Goal: Task Accomplishment & Management: Use online tool/utility

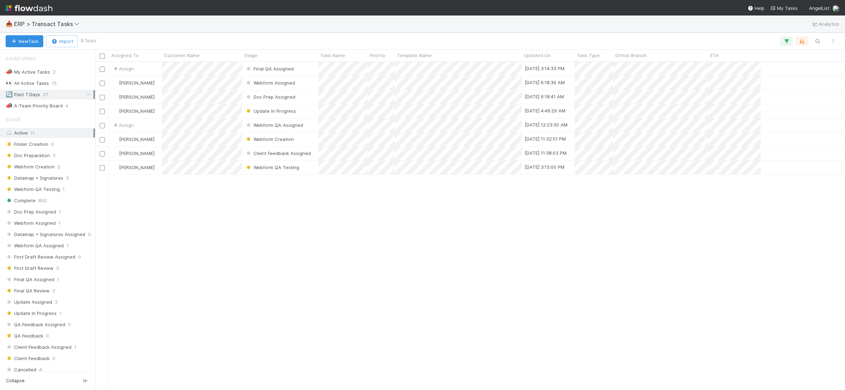
scroll to position [321, 743]
click at [302, 307] on div "Assign Final QA Assigned [DATE] 3:14:33 PM [PERSON_NAME] Webform Assigned [DATE…" at bounding box center [470, 225] width 750 height 327
click at [320, 280] on div "Assign Final QA Assigned [DATE] 3:14:33 PM [PERSON_NAME] Webform Assigned [DATE…" at bounding box center [470, 225] width 750 height 327
click at [481, 222] on div "Assign Final QA Assigned [DATE] 3:14:33 PM [PERSON_NAME] Webform Assigned [DATE…" at bounding box center [470, 225] width 750 height 327
click at [476, 293] on div "Assign Final QA Assigned [DATE] 3:14:33 PM [PERSON_NAME] Webform Assigned [DATE…" at bounding box center [470, 225] width 750 height 327
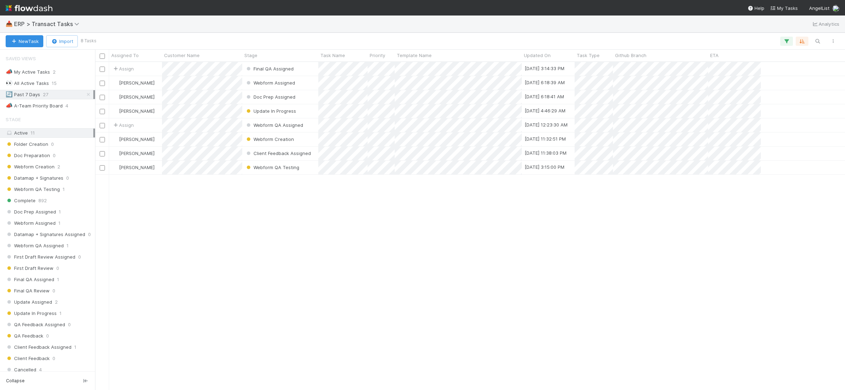
click at [431, 242] on div "Assign Final QA Assigned [DATE] 3:14:33 PM [PERSON_NAME] Webform Assigned [DATE…" at bounding box center [470, 225] width 750 height 327
click at [520, 244] on div "Assign Final QA Assigned [DATE] 3:14:33 PM [PERSON_NAME] Webform Assigned [DATE…" at bounding box center [470, 225] width 750 height 327
click at [507, 322] on div "Assign Final QA Assigned [DATE] 3:14:33 PM [PERSON_NAME] Webform Assigned [DATE…" at bounding box center [470, 225] width 750 height 327
click at [646, 285] on div "Assign Final QA Assigned [DATE] 3:14:33 PM [PERSON_NAME] Webform Assigned [DATE…" at bounding box center [470, 225] width 750 height 327
click at [661, 262] on div "Assign Final QA Assigned [DATE] 3:14:33 PM [PERSON_NAME] Webform Assigned [DATE…" at bounding box center [470, 225] width 750 height 327
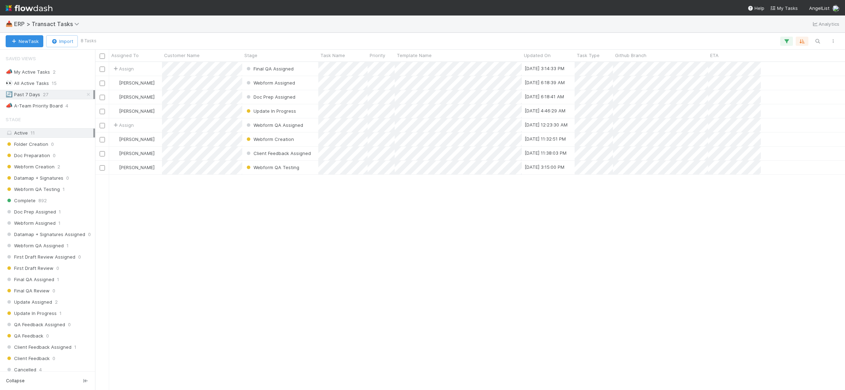
click at [169, 276] on div "Assign Final QA Assigned [DATE] 3:14:33 PM [PERSON_NAME] Webform Assigned [DATE…" at bounding box center [470, 225] width 750 height 327
click at [215, 288] on div "Assign Final QA Assigned [DATE] 3:14:33 PM [PERSON_NAME] Webform Assigned [DATE…" at bounding box center [470, 225] width 750 height 327
click at [242, 54] on div "Stage" at bounding box center [280, 56] width 76 height 12
click at [240, 55] on div "Customer Name" at bounding box center [202, 55] width 76 height 7
click at [244, 54] on div "Sort A → Z Sort Z → A" at bounding box center [422, 195] width 845 height 390
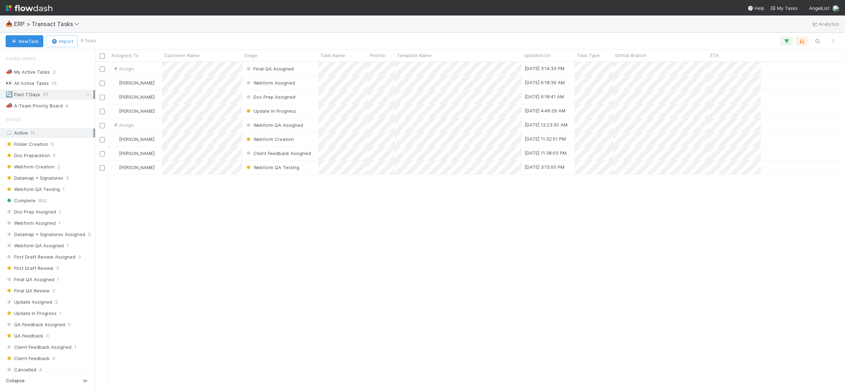
click at [315, 261] on div "Assign Final QA Assigned [DATE] 3:14:33 PM [PERSON_NAME] Webform Assigned [DATE…" at bounding box center [470, 225] width 750 height 327
drag, startPoint x: 240, startPoint y: 57, endPoint x: 262, endPoint y: 55, distance: 22.0
click at [263, 55] on div at bounding box center [263, 56] width 1 height 7
click at [580, 298] on div "Assign Final QA Assigned [DATE] 3:14:33 PM [PERSON_NAME] Webform Assigned [DATE…" at bounding box center [470, 225] width 750 height 327
click at [580, 296] on div "Assign Final QA Assigned [DATE] 3:14:33 PM [PERSON_NAME] Webform Assigned [DATE…" at bounding box center [470, 225] width 750 height 327
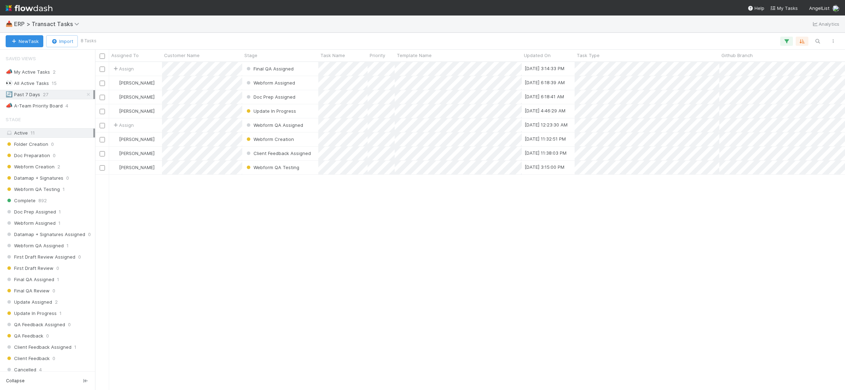
click at [399, 206] on div "Assign Final QA Assigned [DATE] 3:14:33 PM [PERSON_NAME] Webform Assigned [DATE…" at bounding box center [470, 225] width 750 height 327
click at [273, 305] on div "Assign Final QA Assigned [DATE] 3:14:33 PM [PERSON_NAME] Webform Assigned [DATE…" at bounding box center [470, 225] width 750 height 327
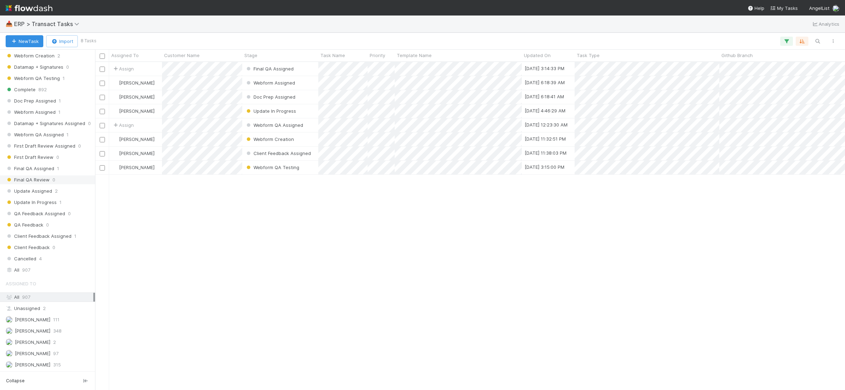
scroll to position [117, 0]
click at [68, 354] on div "[PERSON_NAME] 97" at bounding box center [50, 353] width 88 height 9
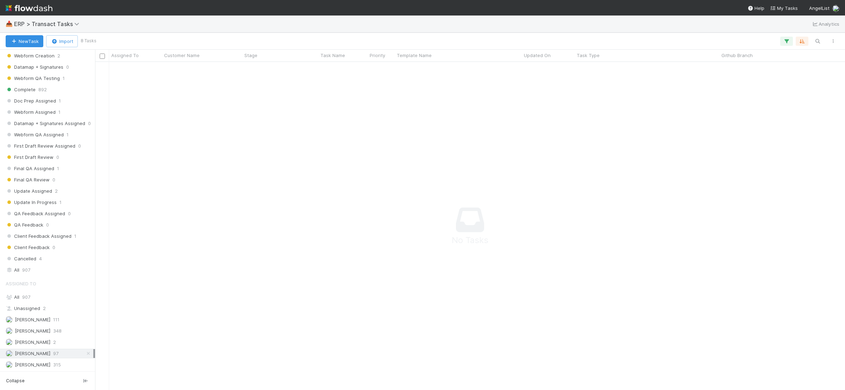
scroll to position [314, 736]
click at [34, 270] on div "All 907" at bounding box center [50, 269] width 88 height 9
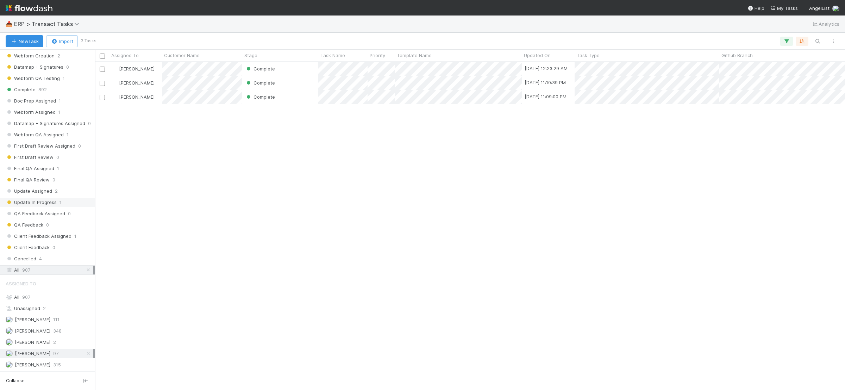
scroll to position [321, 743]
click at [61, 321] on div "[PERSON_NAME] 111" at bounding box center [50, 319] width 88 height 9
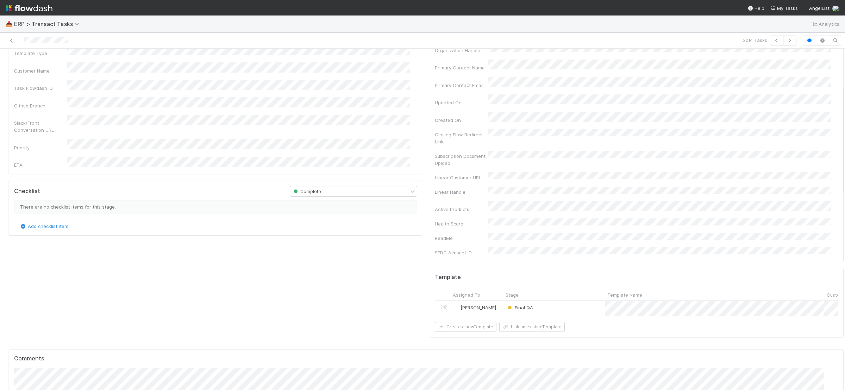
scroll to position [113, 0]
